Goal: Task Accomplishment & Management: Manage account settings

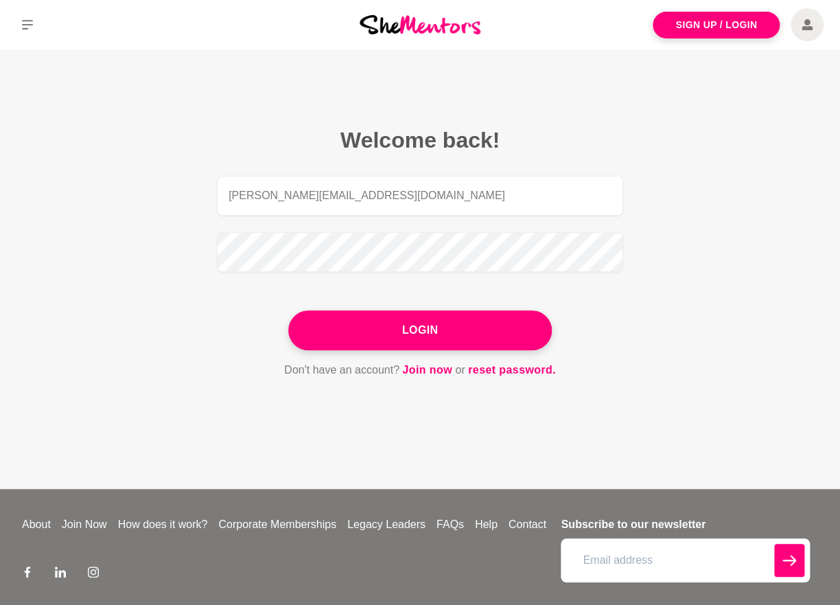
click at [415, 322] on button "Login" at bounding box center [420, 330] width 264 height 40
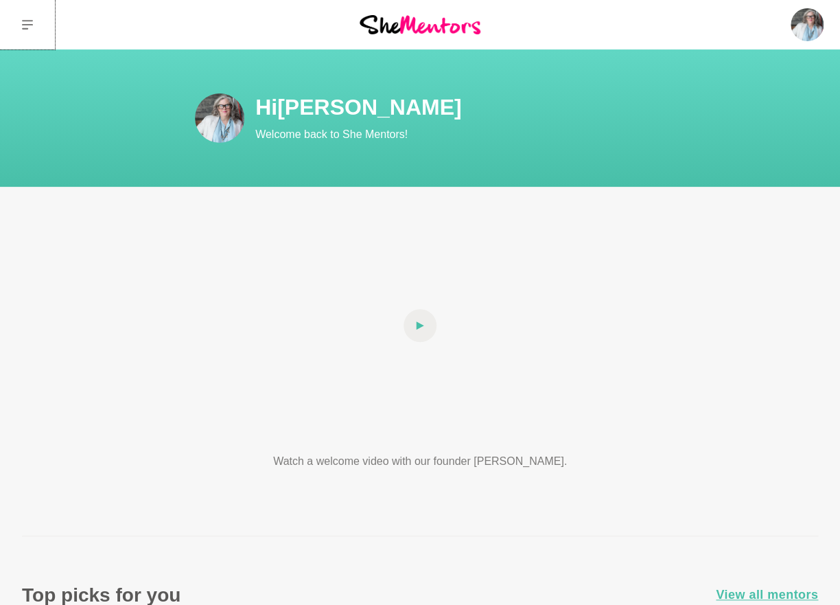
click at [36, 24] on button at bounding box center [27, 24] width 55 height 49
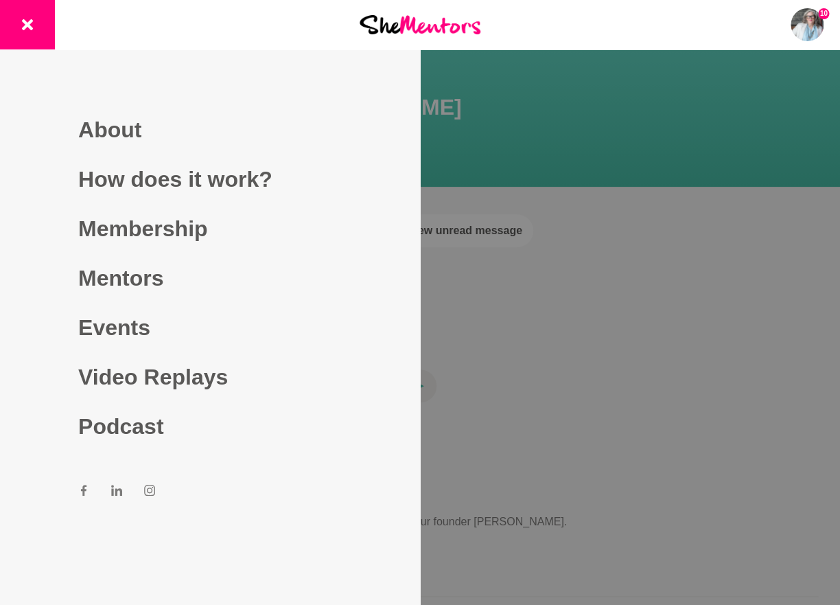
click at [700, 197] on div at bounding box center [420, 302] width 840 height 605
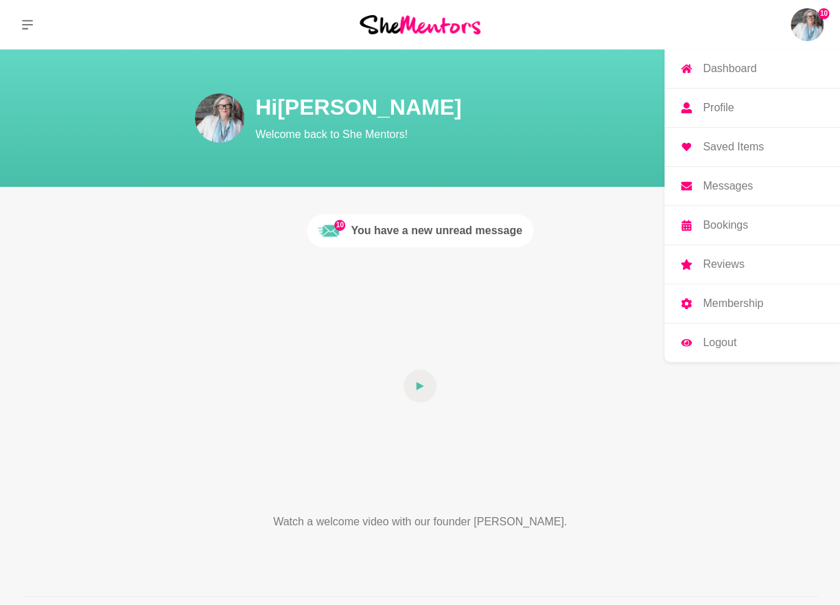
click at [811, 17] on img at bounding box center [807, 24] width 33 height 33
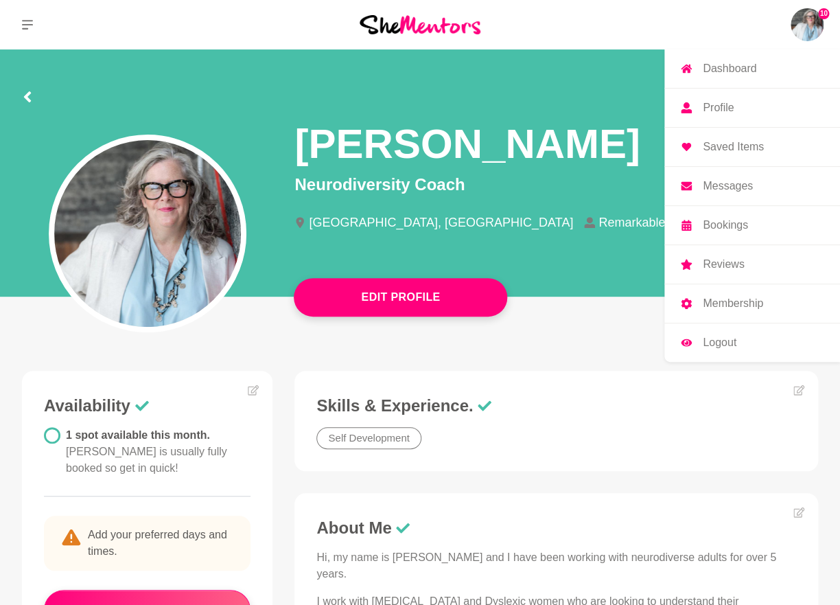
click at [721, 224] on p "Bookings" at bounding box center [725, 225] width 45 height 11
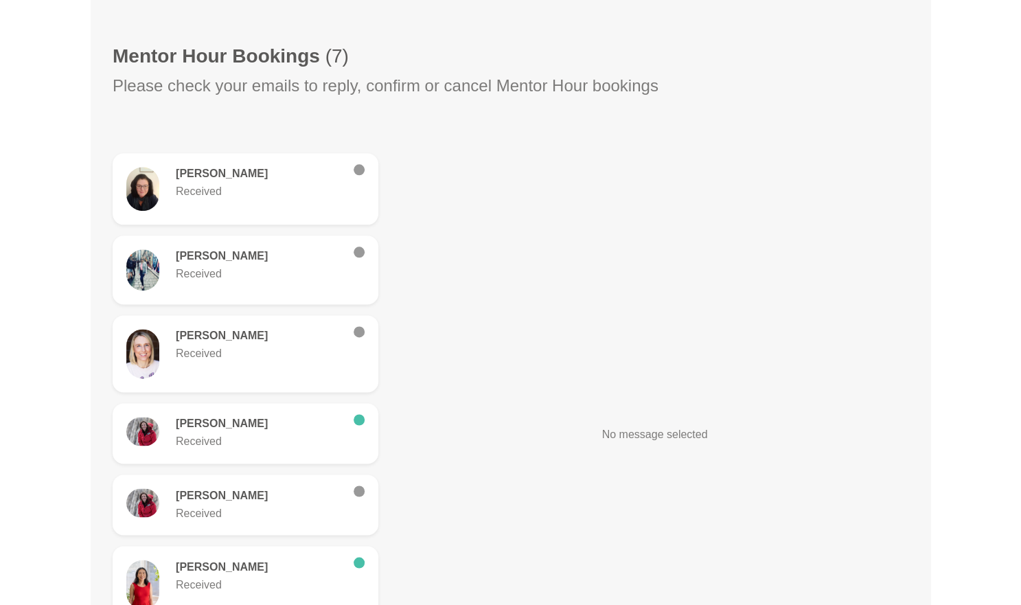
scroll to position [369, 0]
